Goal: Browse casually: Explore the website without a specific task or goal

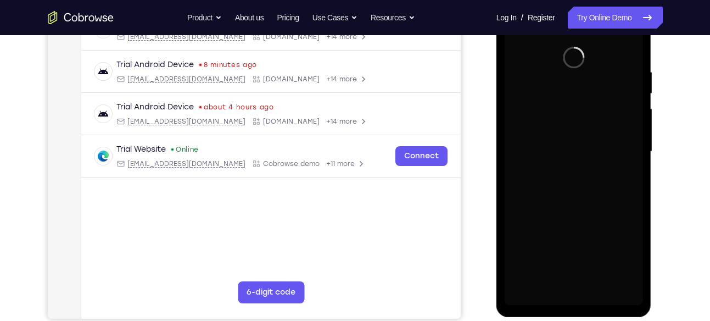
scroll to position [192, 0]
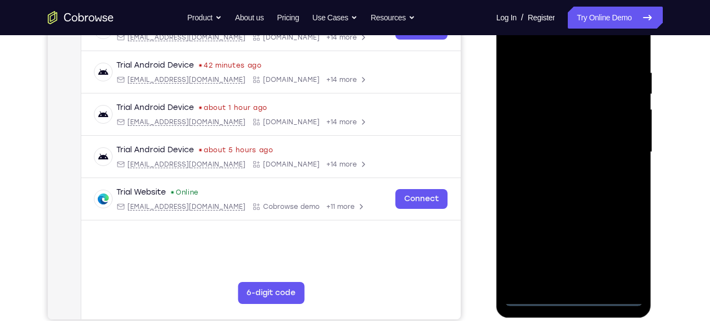
click at [579, 292] on div at bounding box center [574, 151] width 138 height 307
click at [575, 295] on div at bounding box center [574, 151] width 138 height 307
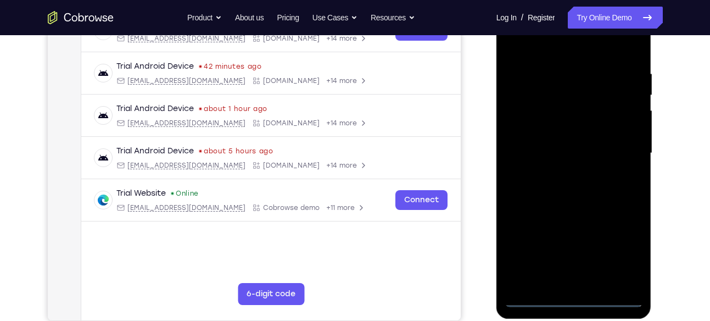
click at [624, 247] on div at bounding box center [574, 152] width 138 height 307
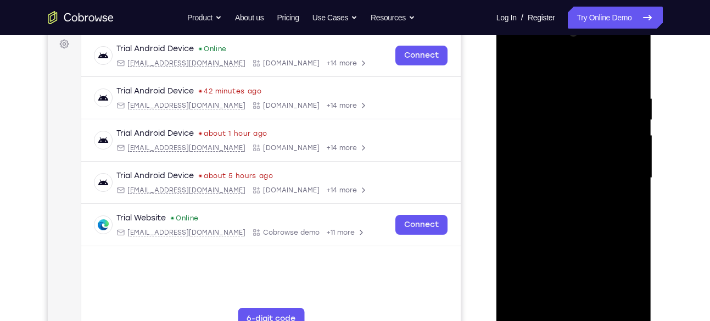
click at [517, 50] on div at bounding box center [574, 177] width 138 height 307
click at [615, 182] on div at bounding box center [574, 177] width 138 height 307
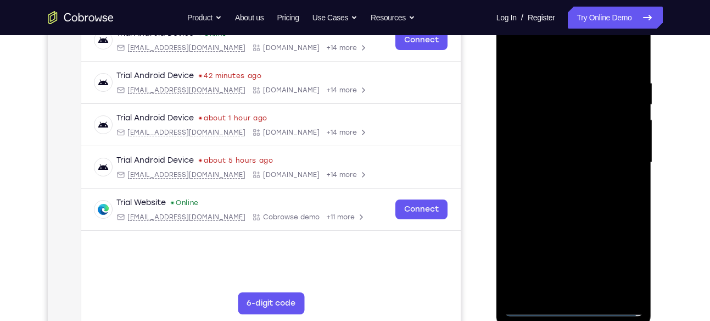
scroll to position [182, 0]
click at [563, 182] on div at bounding box center [574, 161] width 138 height 307
click at [561, 145] on div at bounding box center [574, 161] width 138 height 307
click at [555, 141] on div at bounding box center [574, 161] width 138 height 307
click at [626, 141] on div at bounding box center [574, 161] width 138 height 307
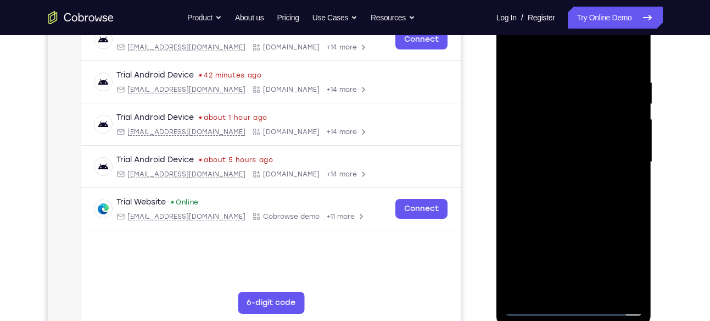
click at [592, 156] on div at bounding box center [574, 161] width 138 height 307
click at [559, 195] on div at bounding box center [574, 161] width 138 height 307
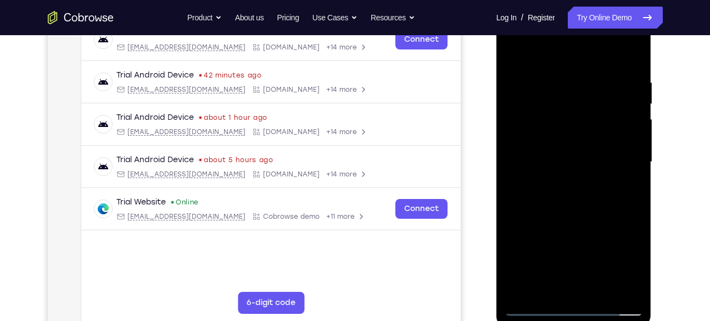
click at [559, 195] on div at bounding box center [574, 161] width 138 height 307
click at [553, 185] on div at bounding box center [574, 161] width 138 height 307
click at [539, 155] on div at bounding box center [574, 161] width 138 height 307
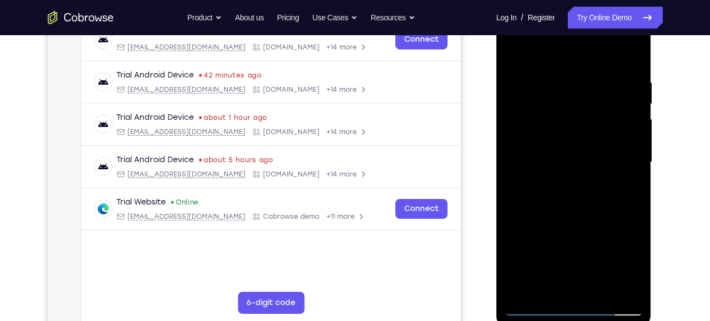
click at [537, 155] on div at bounding box center [574, 161] width 138 height 307
click at [539, 158] on div at bounding box center [574, 161] width 138 height 307
click at [539, 119] on div at bounding box center [574, 161] width 138 height 307
click at [568, 189] on div at bounding box center [574, 161] width 138 height 307
click at [538, 155] on div at bounding box center [574, 161] width 138 height 307
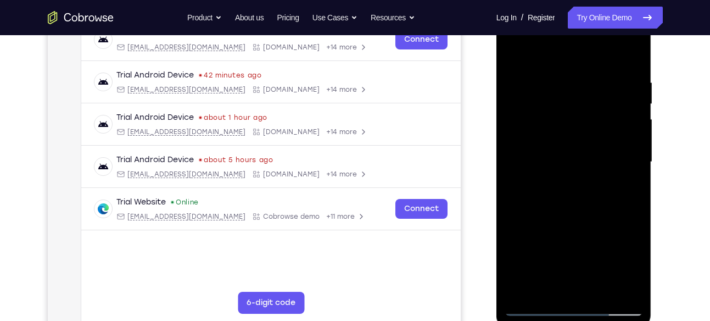
click at [548, 156] on div at bounding box center [574, 161] width 138 height 307
click at [588, 204] on div at bounding box center [574, 161] width 138 height 307
click at [536, 155] on div at bounding box center [574, 161] width 138 height 307
click at [555, 152] on div at bounding box center [574, 161] width 138 height 307
click at [547, 159] on div at bounding box center [574, 161] width 138 height 307
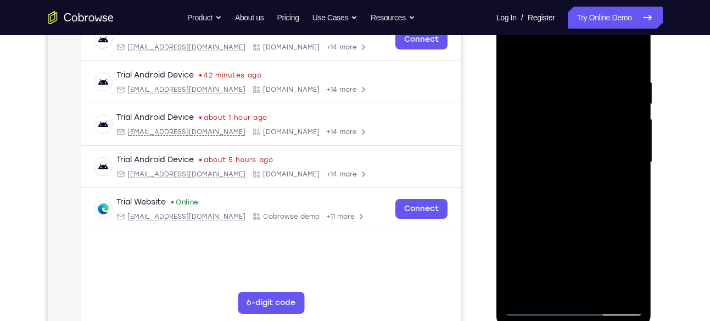
click at [532, 206] on div at bounding box center [574, 161] width 138 height 307
click at [553, 196] on div at bounding box center [574, 161] width 138 height 307
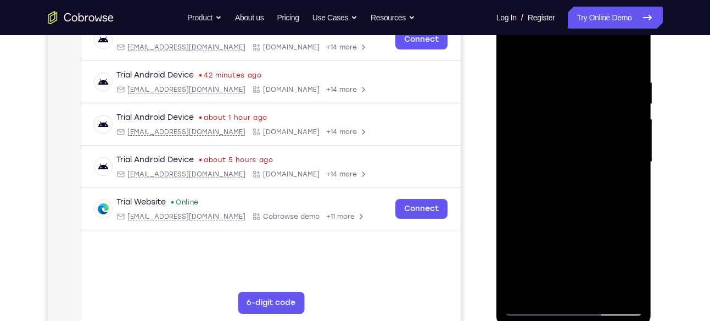
click at [553, 196] on div at bounding box center [574, 161] width 138 height 307
click at [576, 191] on div at bounding box center [574, 161] width 138 height 307
